Goal: Transaction & Acquisition: Obtain resource

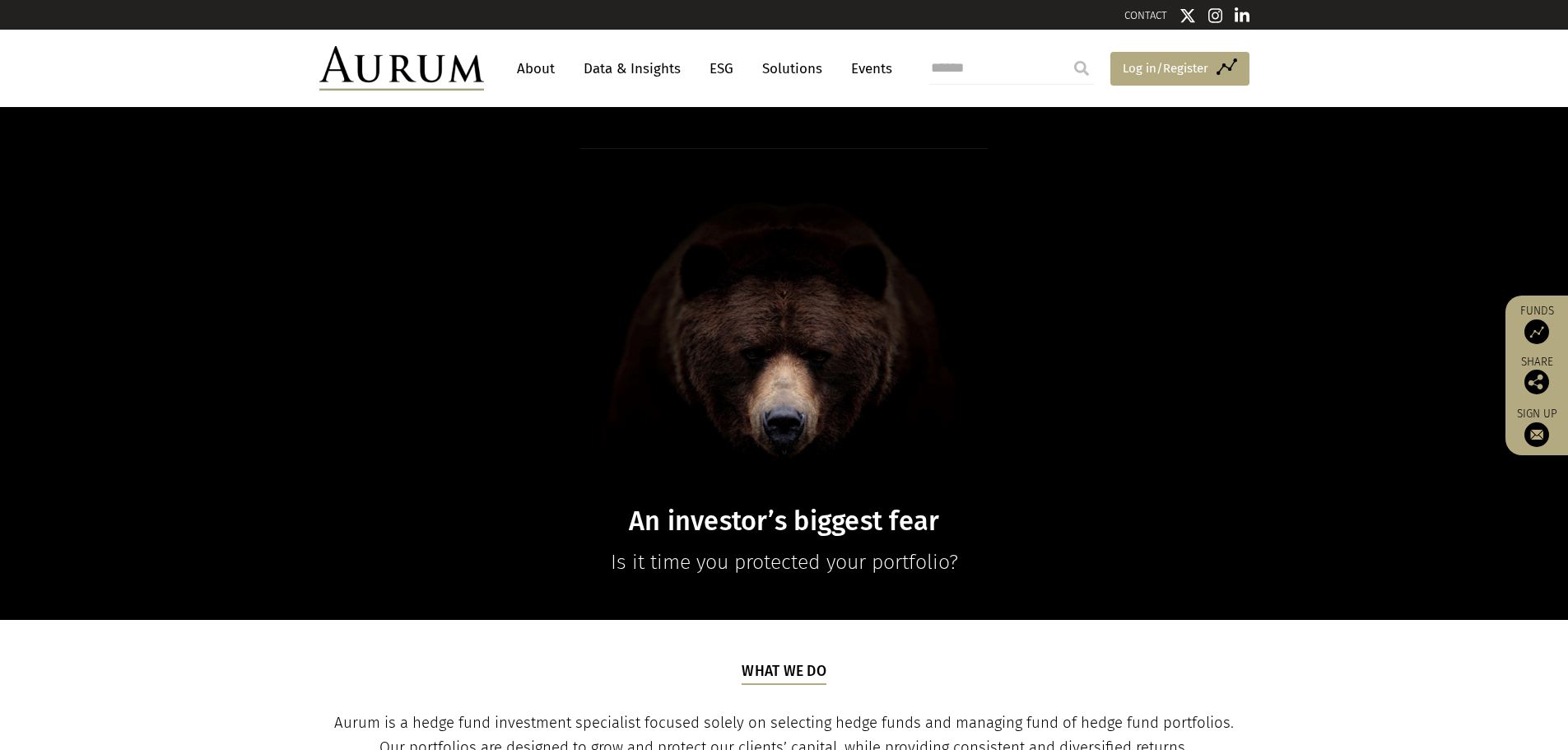
click at [1152, 63] on span "Log in/Register" at bounding box center [1166, 68] width 86 height 20
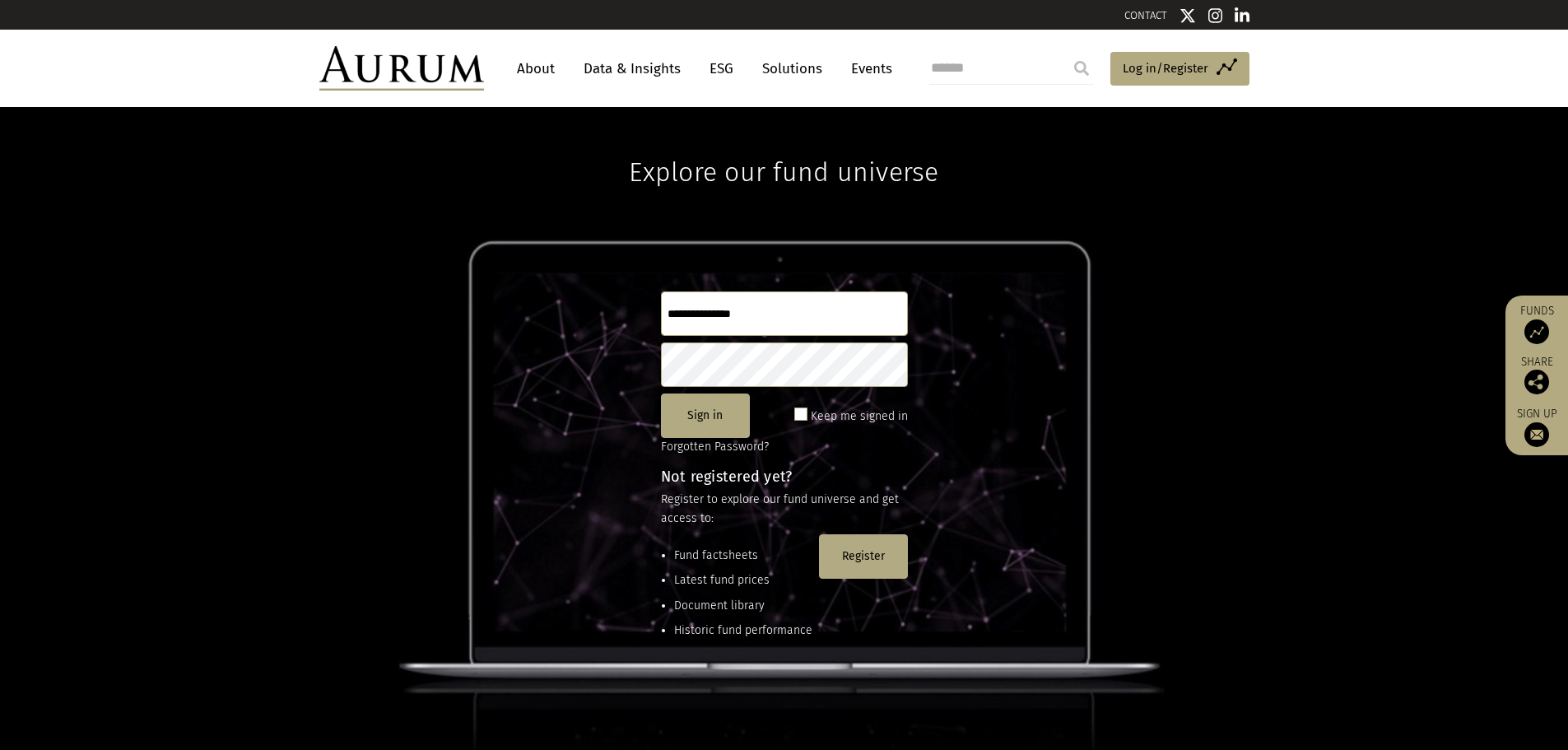
click at [724, 318] on input "text" at bounding box center [785, 313] width 247 height 45
type input "**********"
drag, startPoint x: 703, startPoint y: 414, endPoint x: 718, endPoint y: 417, distance: 15.3
click at [703, 414] on button "Sign in" at bounding box center [705, 415] width 88 height 45
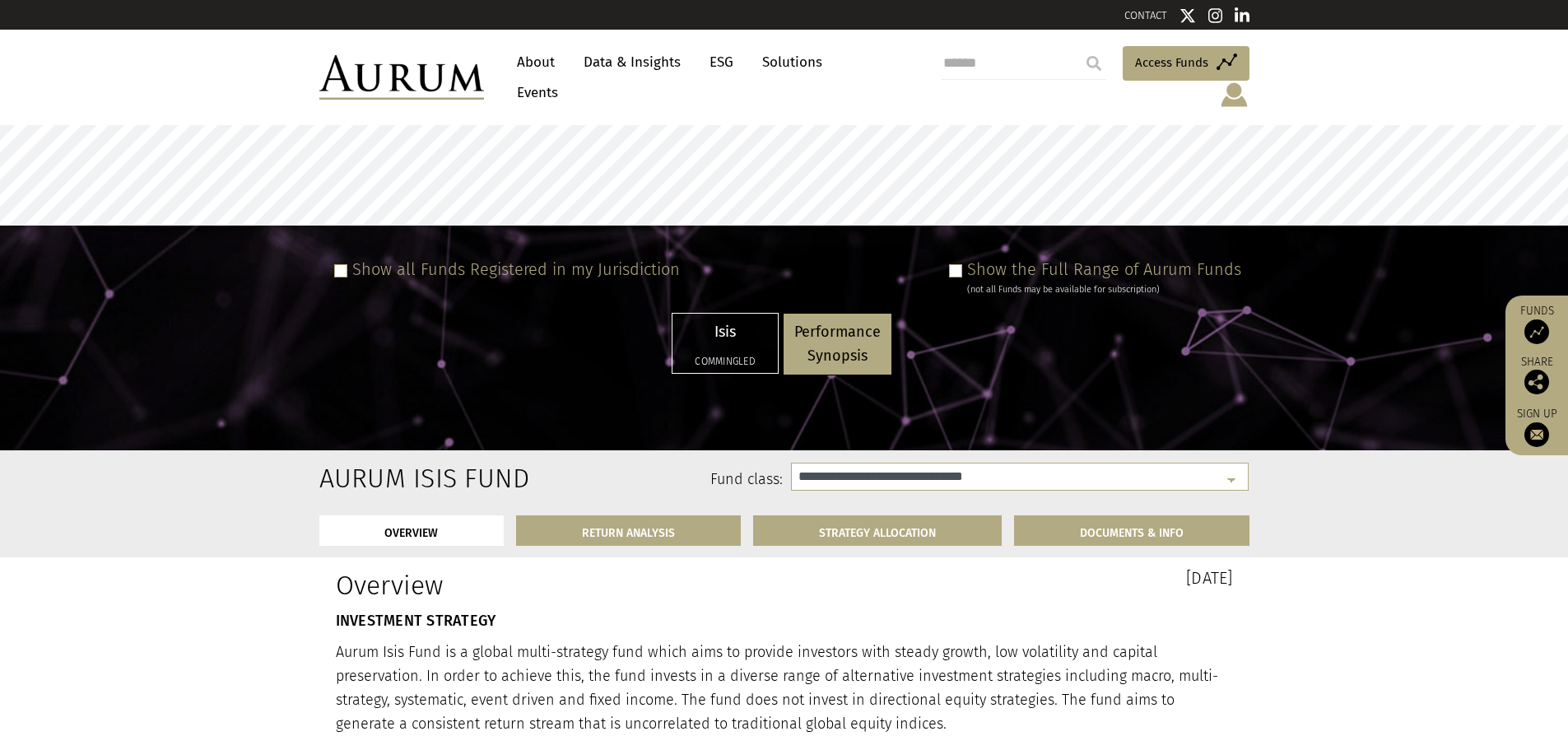
select select "**********"
click at [961, 271] on span at bounding box center [955, 271] width 13 height 13
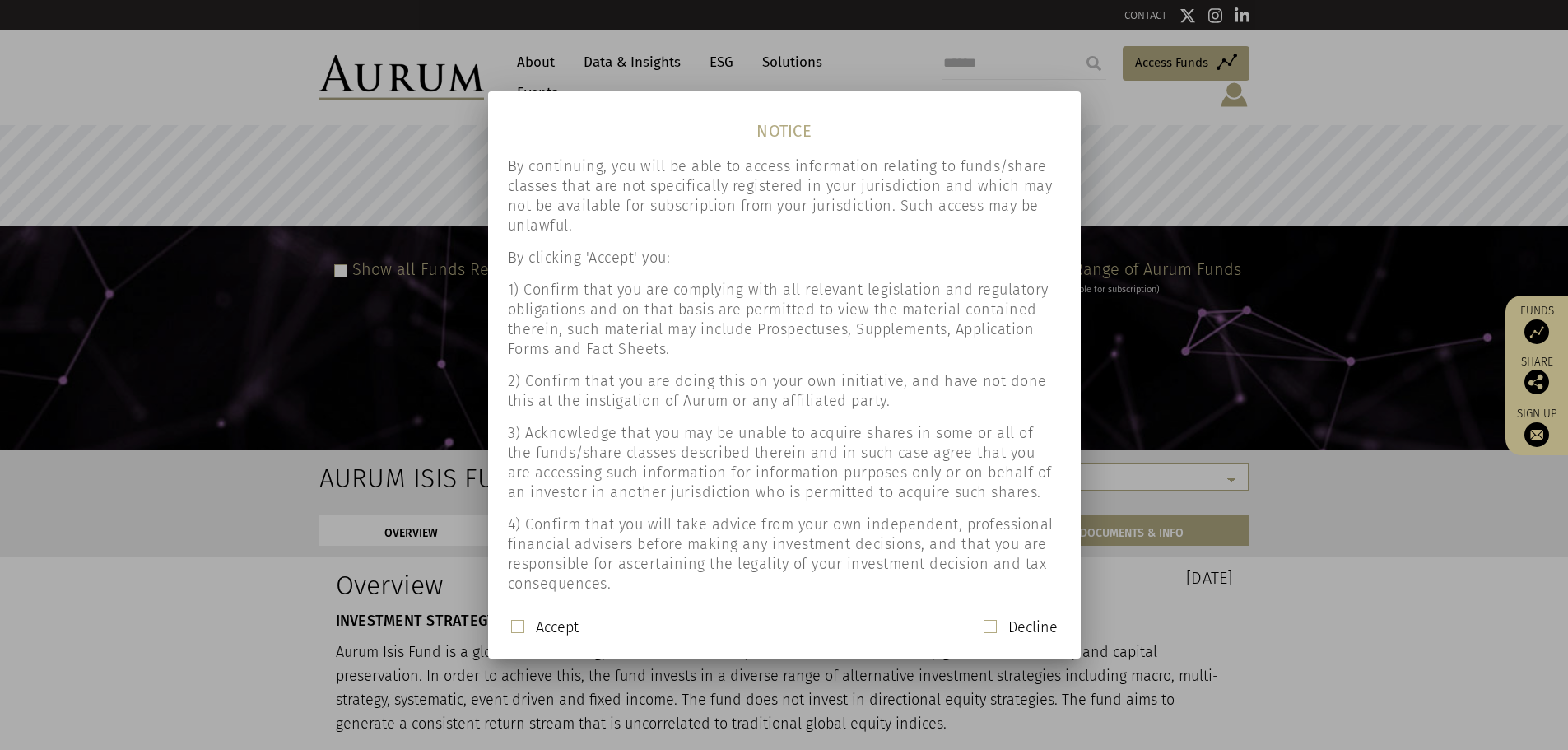
click at [514, 626] on span at bounding box center [518, 626] width 13 height 13
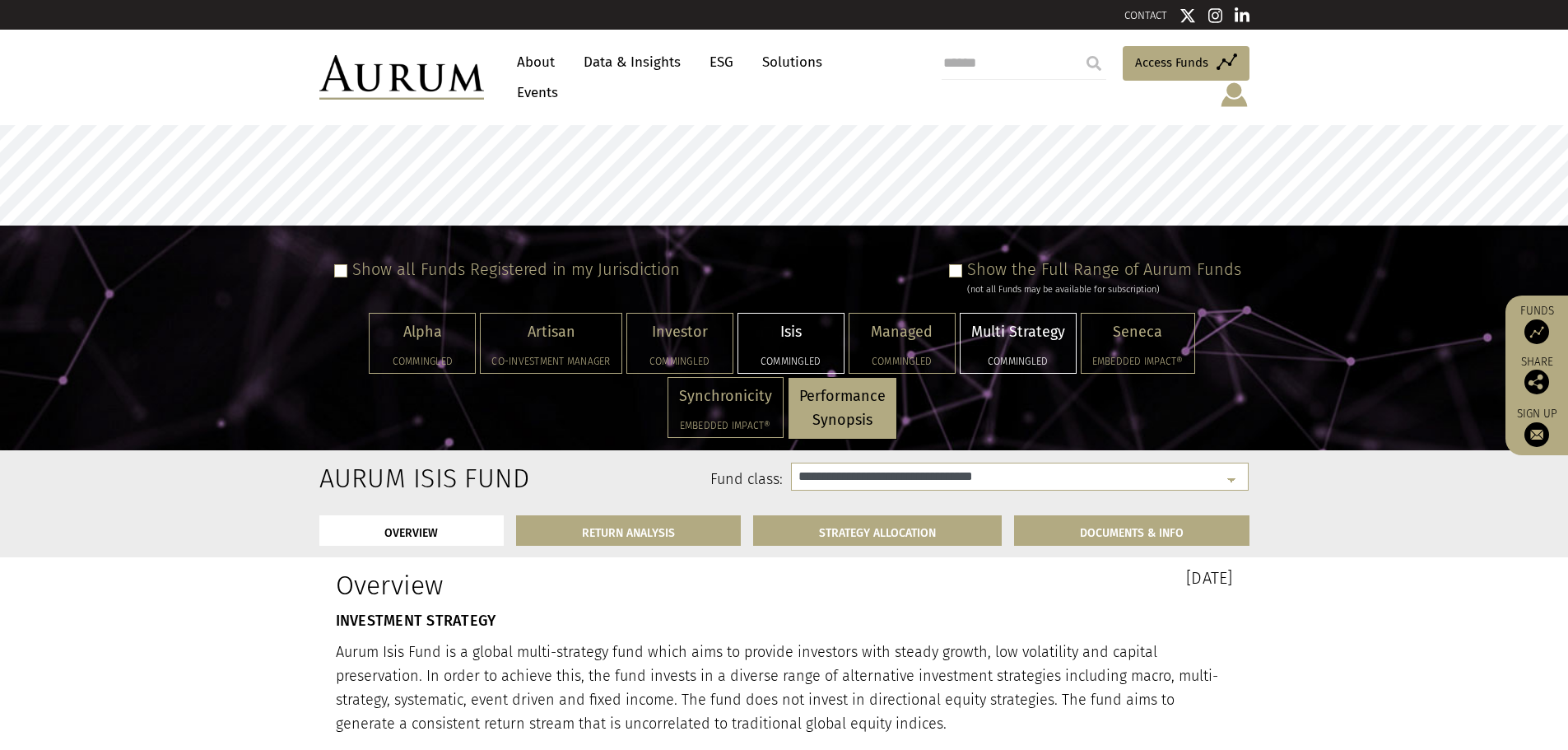
click at [1029, 349] on div "Multi Strategy Commingled" at bounding box center [1017, 344] width 115 height 59
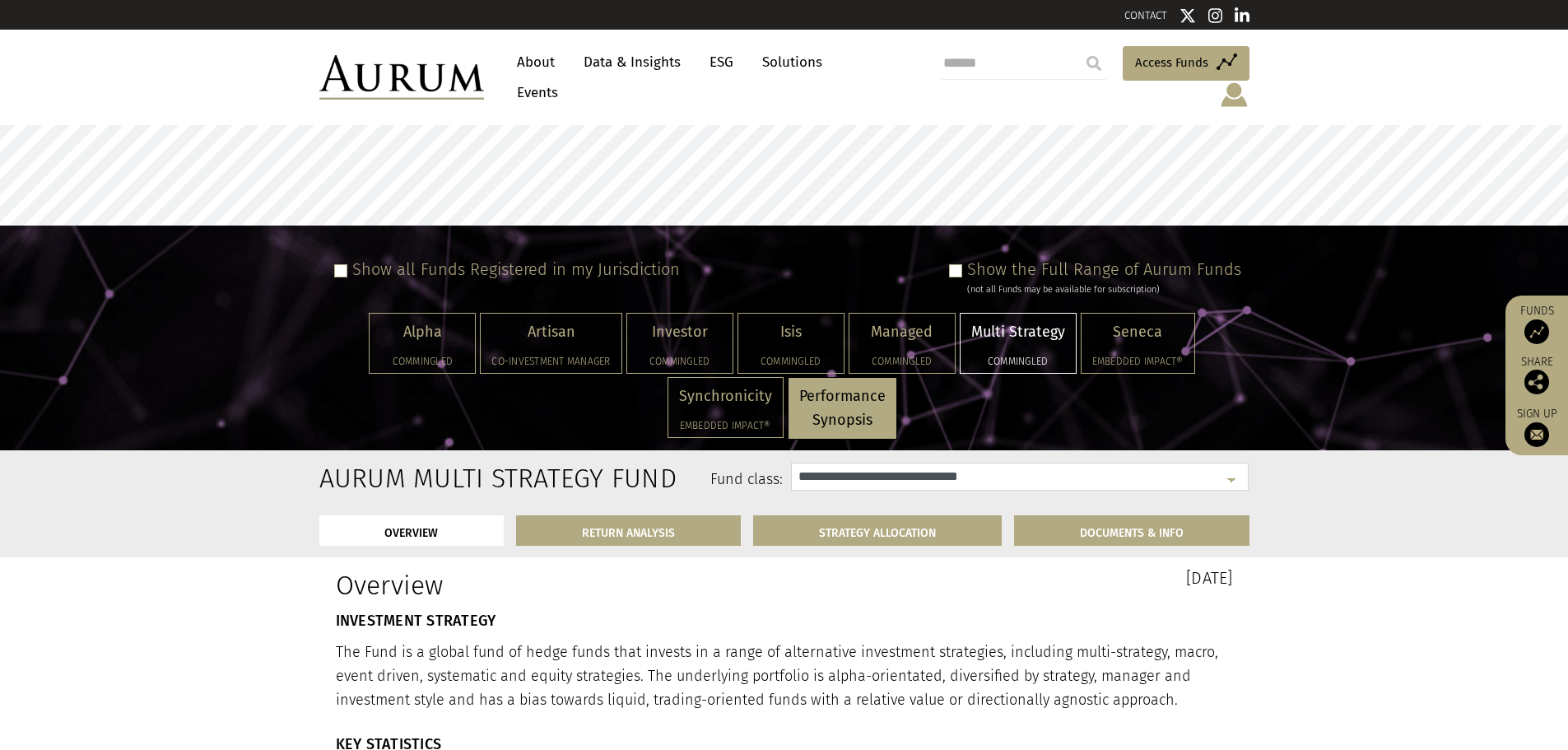
click at [1022, 484] on select "**********" at bounding box center [1019, 476] width 458 height 28
click at [791, 463] on select "**********" at bounding box center [1019, 476] width 458 height 28
click at [1084, 535] on link "DOCUMENTS & INFO" at bounding box center [1131, 531] width 235 height 30
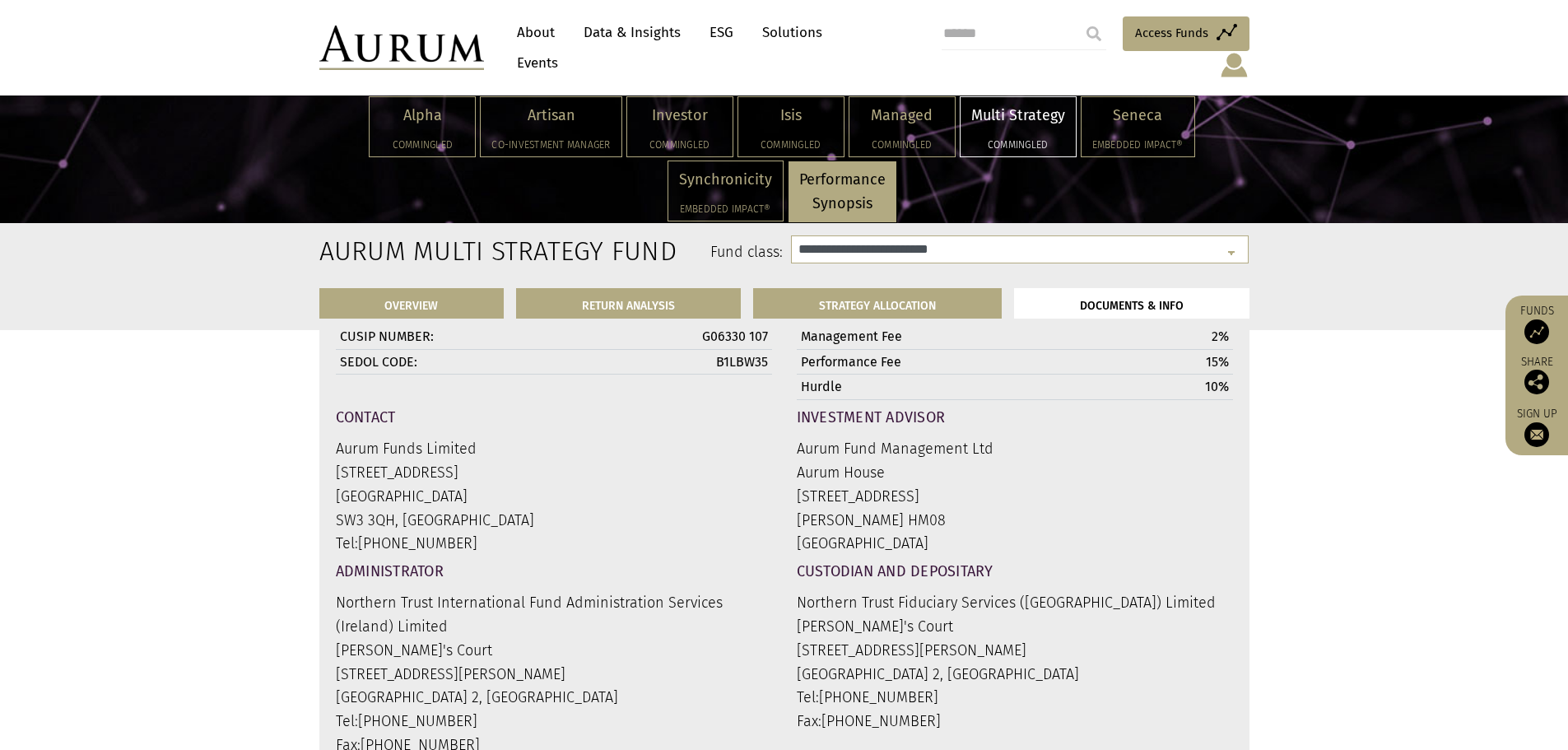
scroll to position [5184, 0]
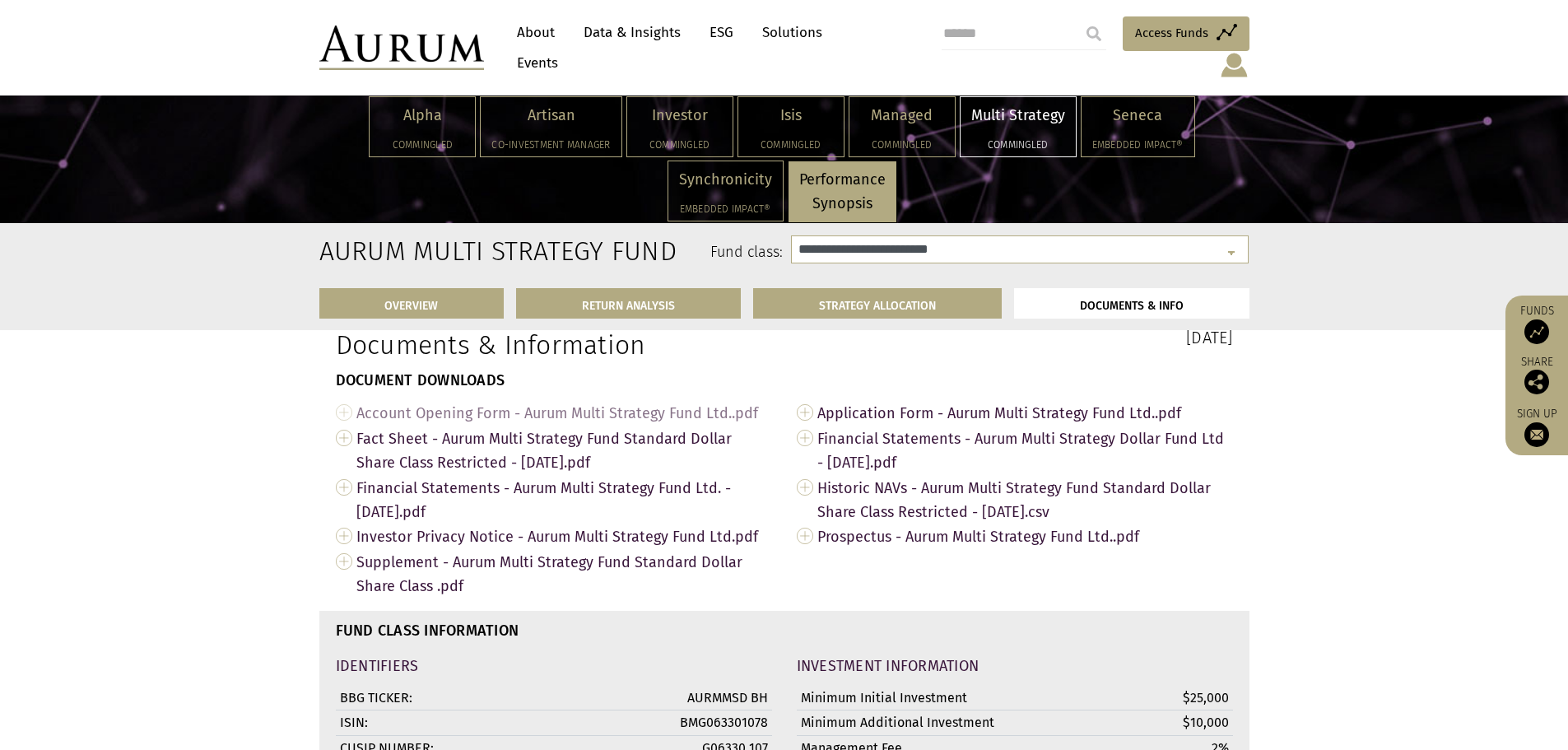
click at [534, 424] on span "Account Opening Form - Aurum Multi Strategy Fund Ltd..pdf" at bounding box center [564, 412] width 416 height 26
drag, startPoint x: 345, startPoint y: 424, endPoint x: 373, endPoint y: 452, distance: 39.6
click at [345, 424] on link "Account Opening Form - Aurum Multi Strategy Fund Ltd..pdf" at bounding box center [554, 412] width 436 height 26
click at [346, 424] on link "Account Opening Form - Aurum Multi Strategy Fund Ltd..pdf" at bounding box center [554, 412] width 436 height 26
click at [479, 423] on span "Account Opening Form - Aurum Multi Strategy Fund Ltd..pdf" at bounding box center [564, 412] width 416 height 26
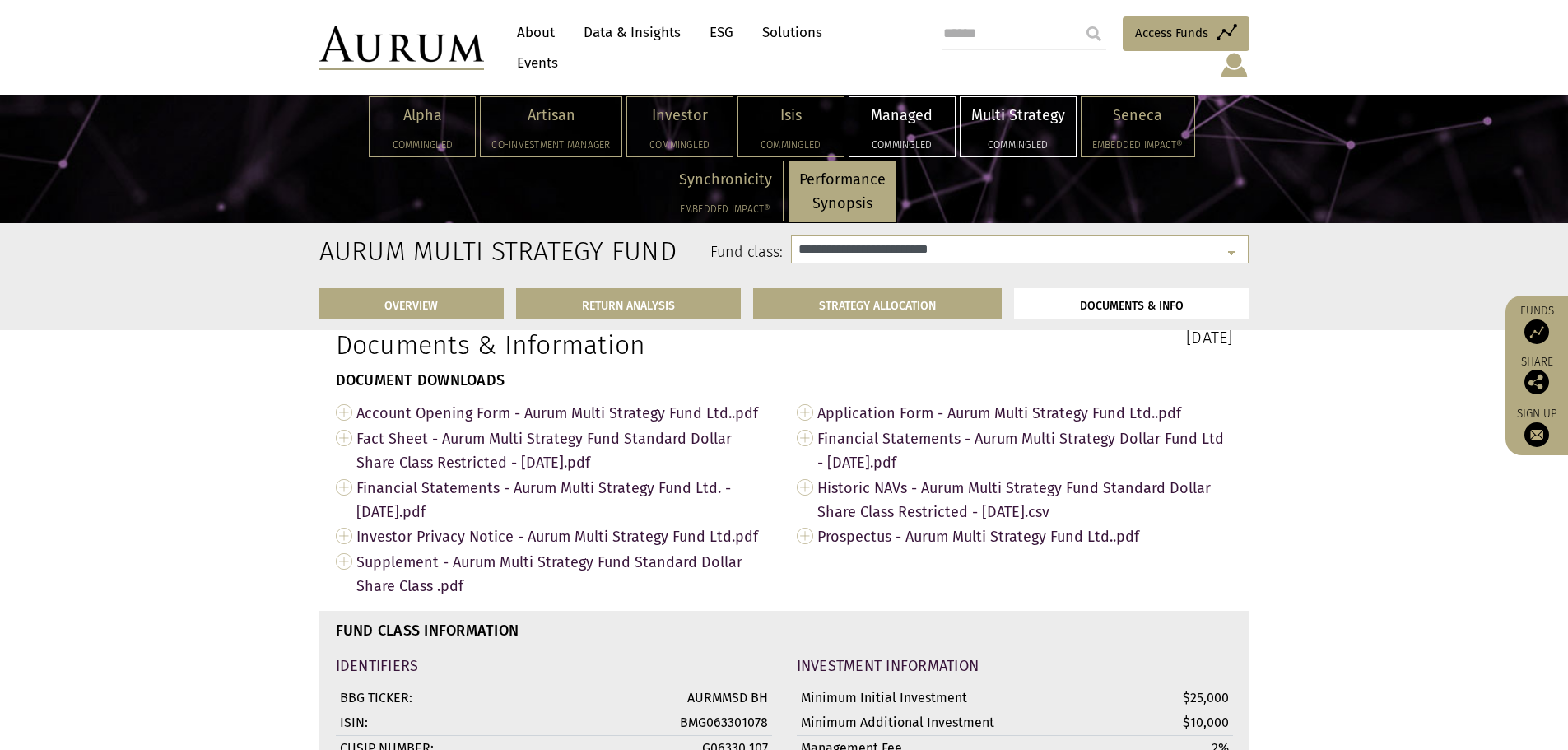
click at [911, 128] on div "Managed Commingled" at bounding box center [902, 127] width 106 height 59
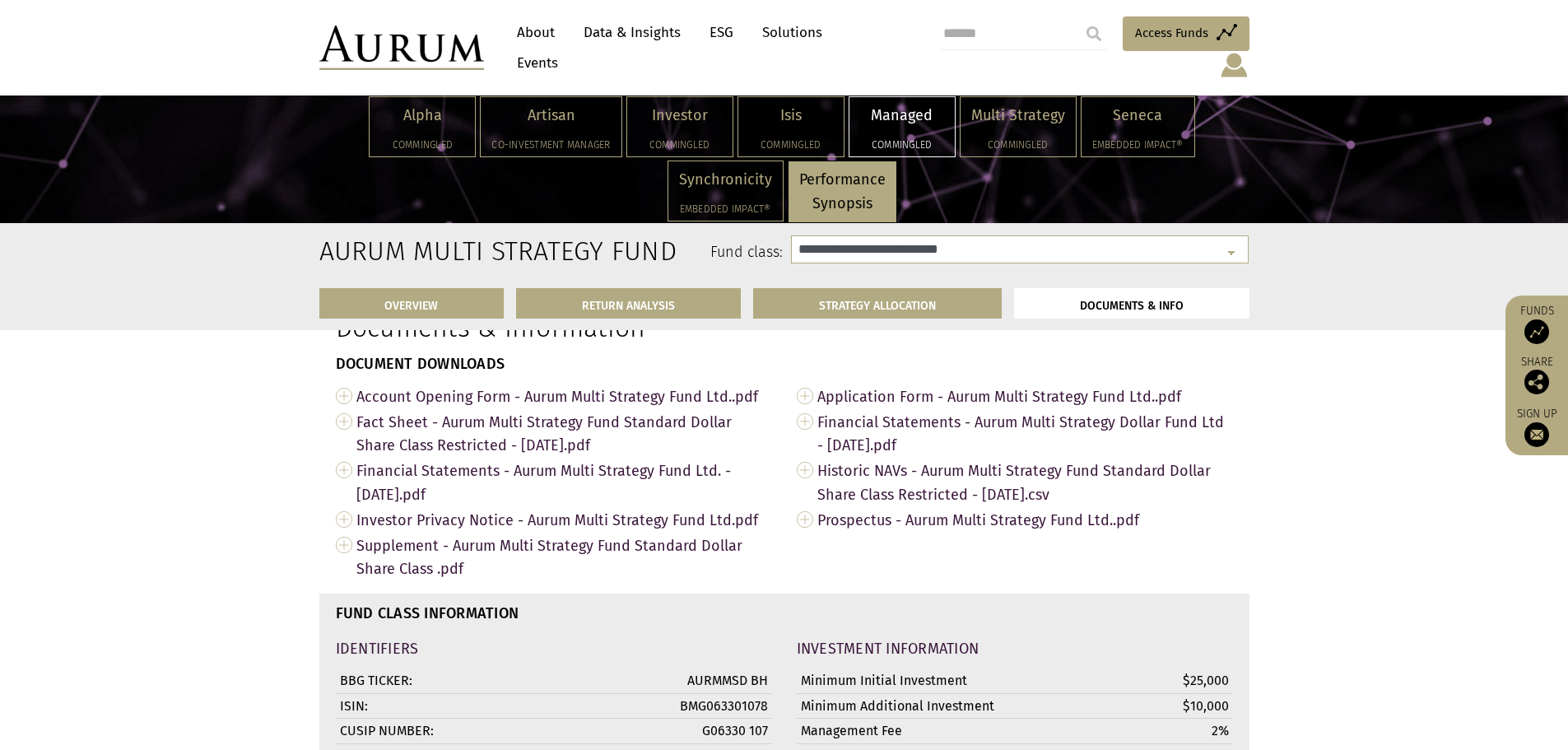
select select "**********"
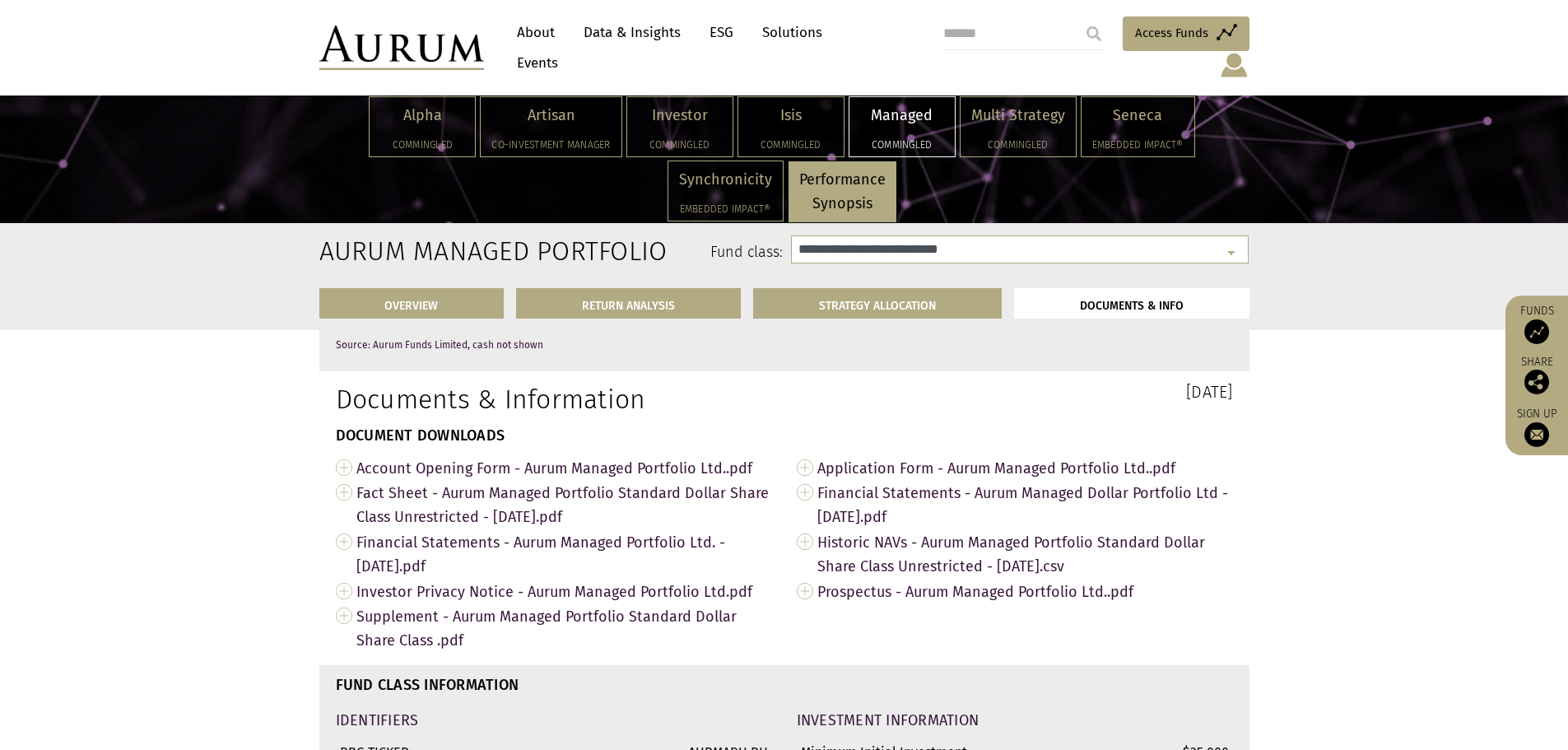
scroll to position [5660, 0]
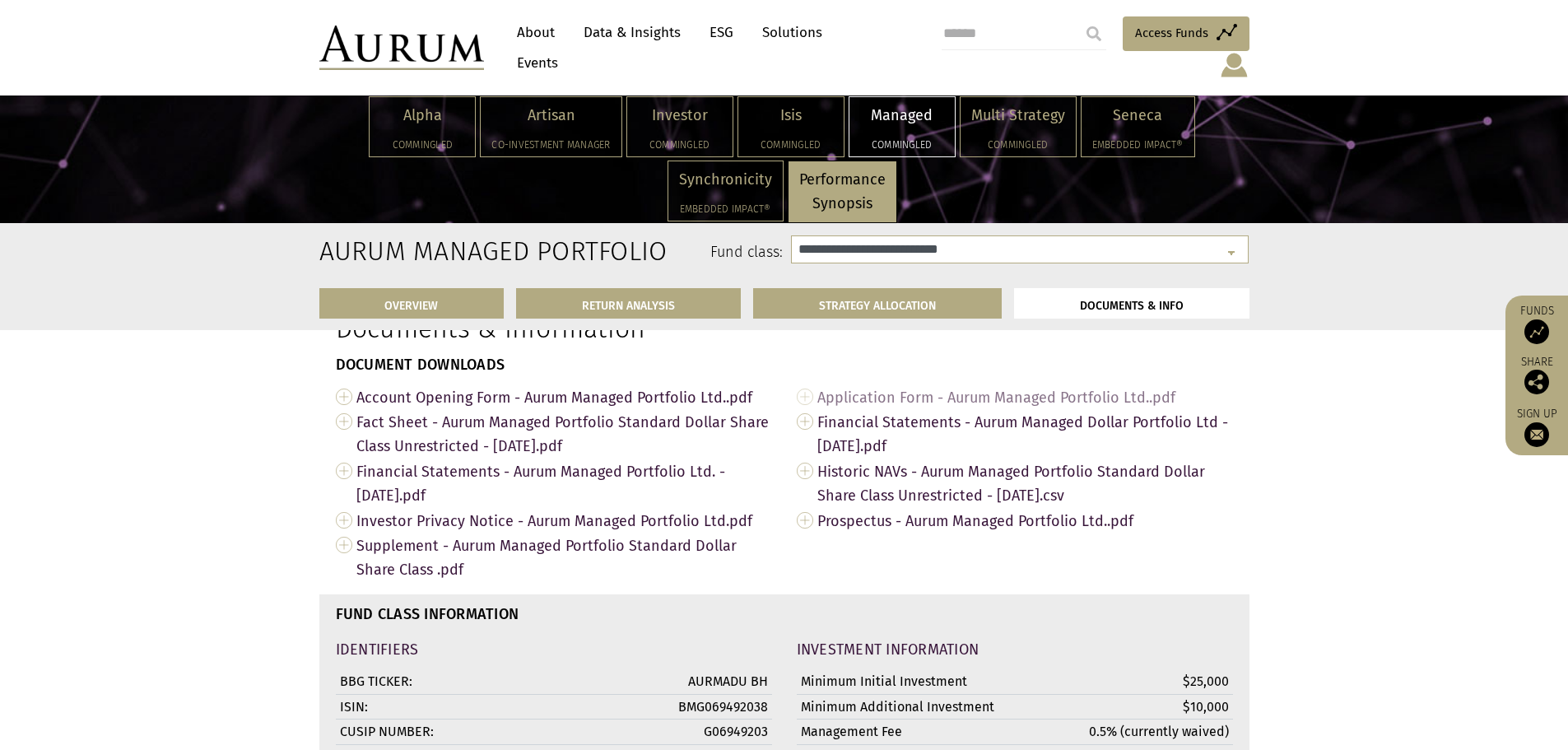
click at [991, 410] on span "Application Form - Aurum Managed Portfolio Ltd..pdf" at bounding box center [1025, 397] width 416 height 26
click at [668, 410] on span "Account Opening Form - Aurum Managed Portfolio Ltd..pdf" at bounding box center [564, 397] width 416 height 26
click at [563, 410] on span "Account Opening Form - Aurum Managed Portfolio Ltd..pdf" at bounding box center [564, 397] width 416 height 26
click at [562, 410] on span "Account Opening Form - Aurum Managed Portfolio Ltd..pdf" at bounding box center [564, 397] width 416 height 26
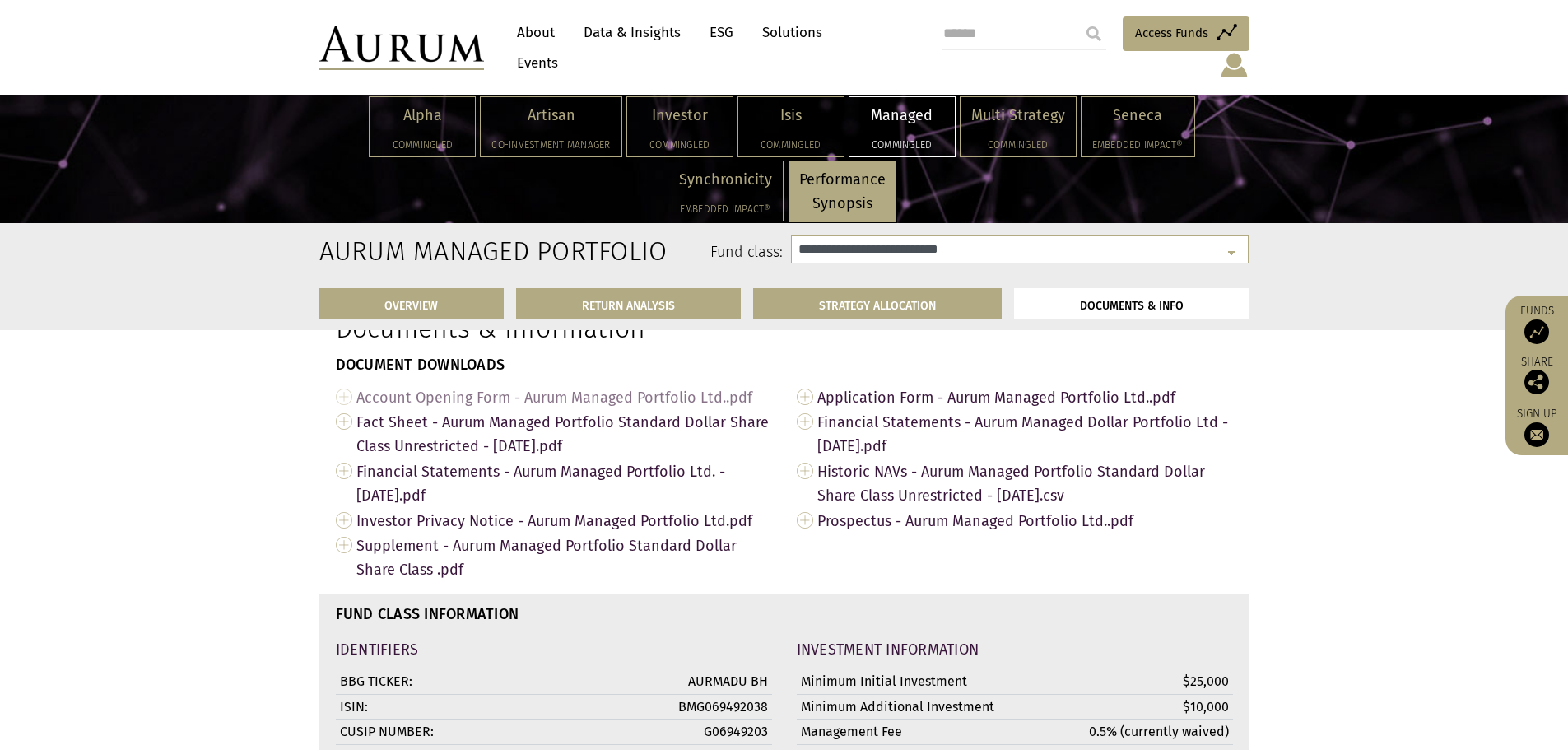
click at [545, 410] on span "Account Opening Form - Aurum Managed Portfolio Ltd..pdf" at bounding box center [564, 397] width 416 height 26
click at [736, 405] on span "Account Opening Form - Aurum Managed Portfolio Ltd..pdf" at bounding box center [564, 397] width 416 height 26
click at [344, 409] on link "Account Opening Form - Aurum Managed Portfolio Ltd..pdf" at bounding box center [554, 397] width 436 height 26
click at [541, 410] on span "Account Opening Form - Aurum Managed Portfolio Ltd..pdf" at bounding box center [564, 397] width 416 height 26
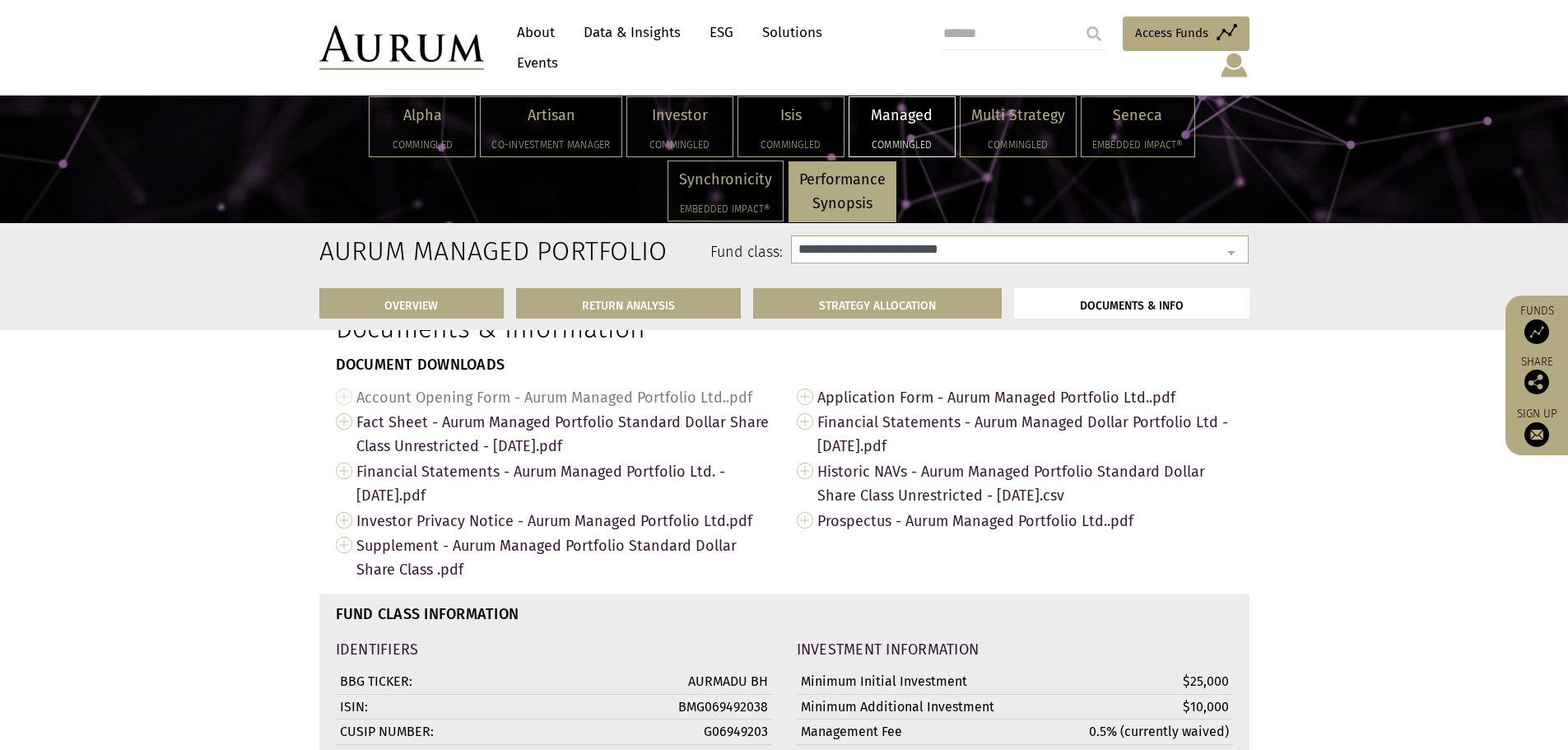
click at [541, 410] on span "Account Opening Form - Aurum Managed Portfolio Ltd..pdf" at bounding box center [564, 397] width 416 height 26
click at [613, 410] on span "Account Opening Form - Aurum Managed Portfolio Ltd..pdf" at bounding box center [564, 397] width 416 height 26
click at [735, 410] on span "Account Opening Form - Aurum Managed Portfolio Ltd..pdf" at bounding box center [564, 397] width 416 height 26
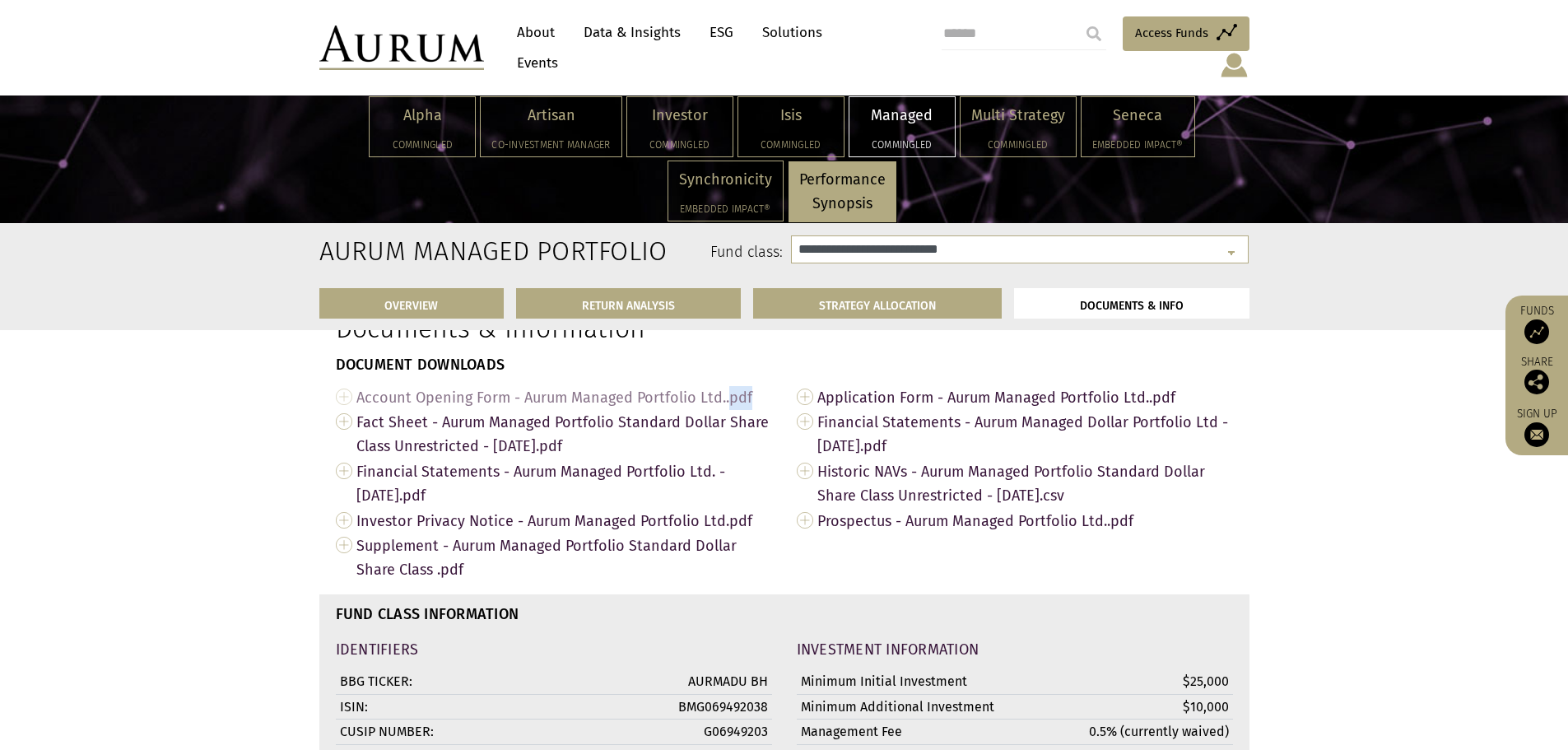
click at [732, 410] on span "Account Opening Form - Aurum Managed Portfolio Ltd..pdf" at bounding box center [564, 397] width 416 height 26
click at [387, 410] on span "Account Opening Form - Aurum Managed Portfolio Ltd..pdf" at bounding box center [564, 397] width 416 height 26
click at [344, 410] on link "Account Opening Form - Aurum Managed Portfolio Ltd..pdf" at bounding box center [554, 397] width 436 height 26
